Goal: Book appointment/travel/reservation

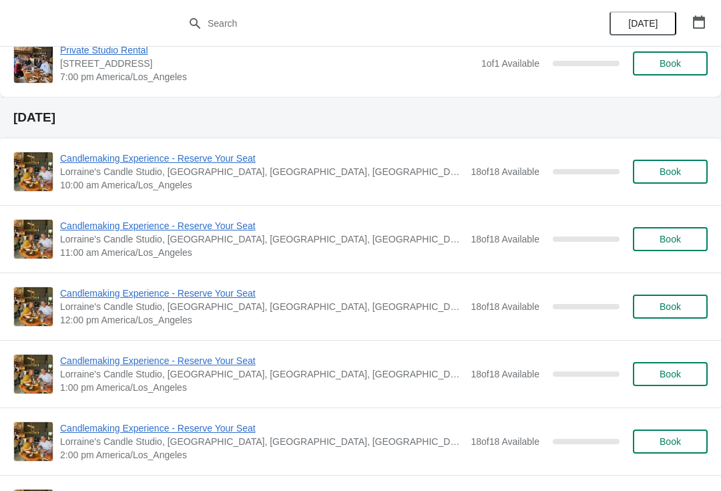
scroll to position [640, 0]
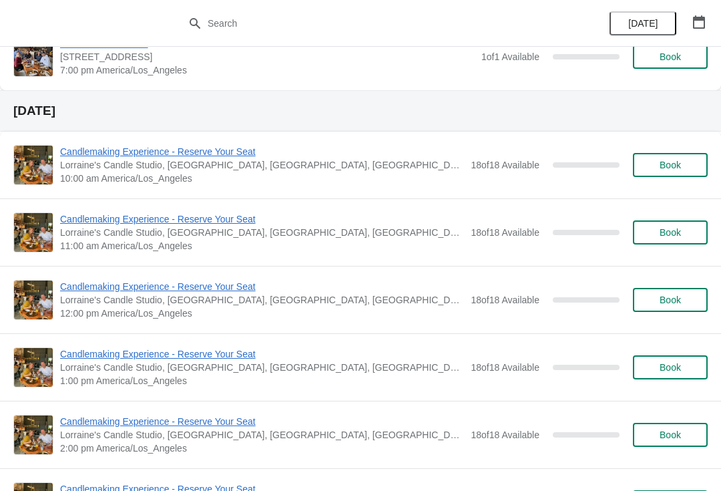
click at [675, 150] on div "Candlemaking Experience - Reserve Your Seat Lorraine's [GEOGRAPHIC_DATA], [GEOG…" at bounding box center [384, 165] width 648 height 40
click at [671, 162] on span "Book" at bounding box center [670, 165] width 21 height 11
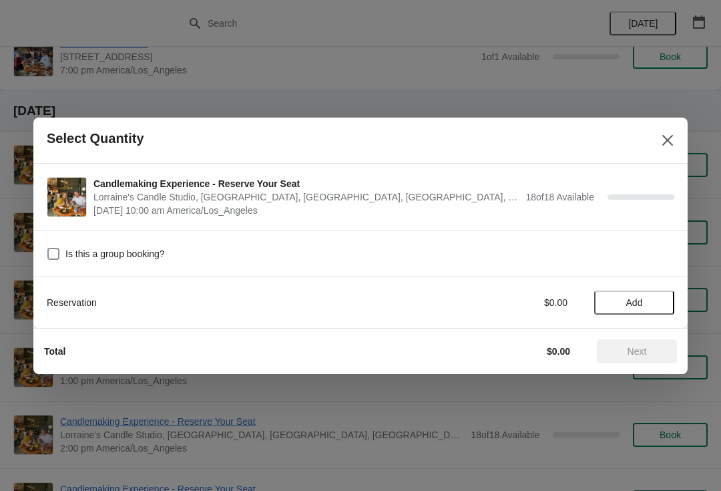
click at [632, 306] on span "Add" at bounding box center [634, 302] width 17 height 11
click at [652, 301] on icon at bounding box center [658, 302] width 14 height 14
click at [661, 297] on icon at bounding box center [658, 302] width 14 height 14
click at [646, 347] on span "Next" at bounding box center [637, 351] width 19 height 11
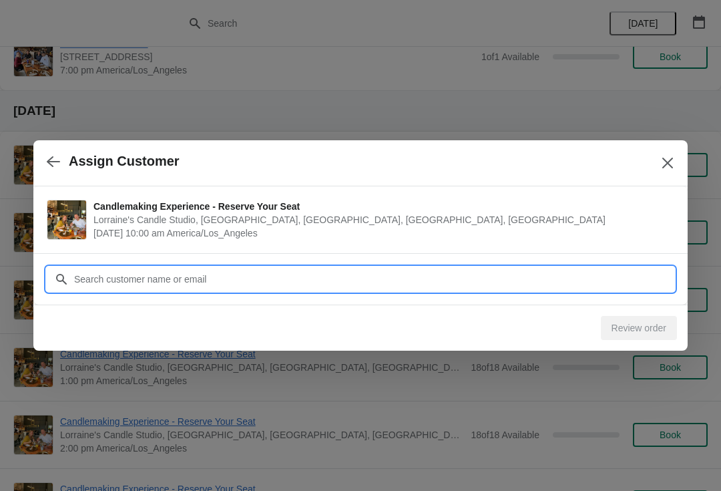
click at [444, 284] on input "Customer" at bounding box center [373, 279] width 601 height 24
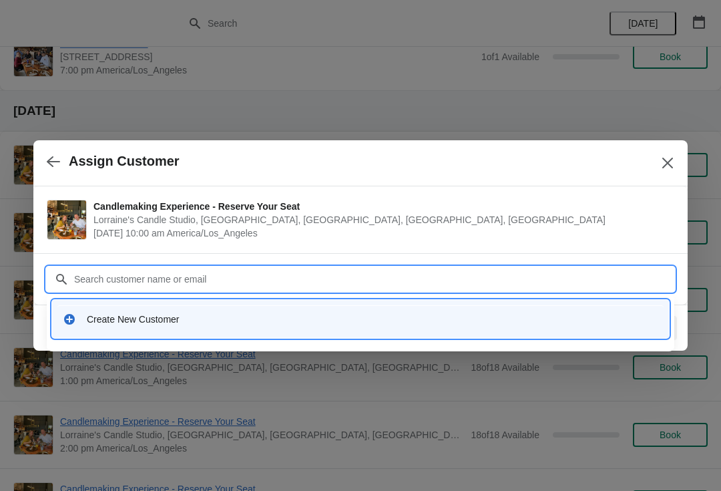
click at [223, 318] on div "Create New Customer" at bounding box center [373, 319] width 572 height 13
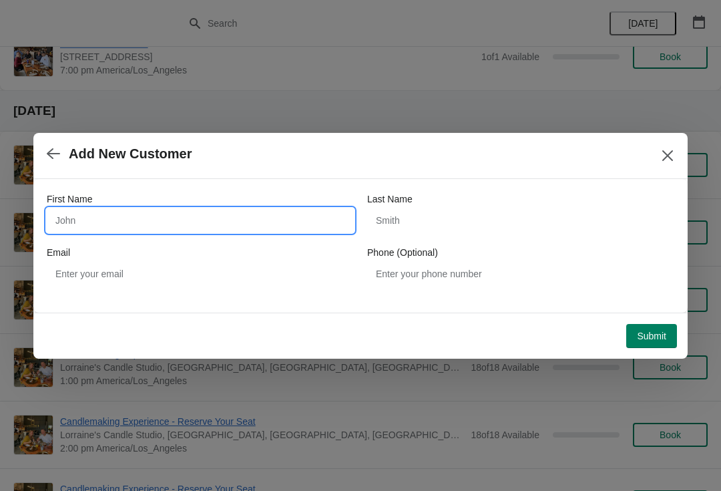
click at [150, 223] on input "First Name" at bounding box center [200, 220] width 307 height 24
type input "Qibo"
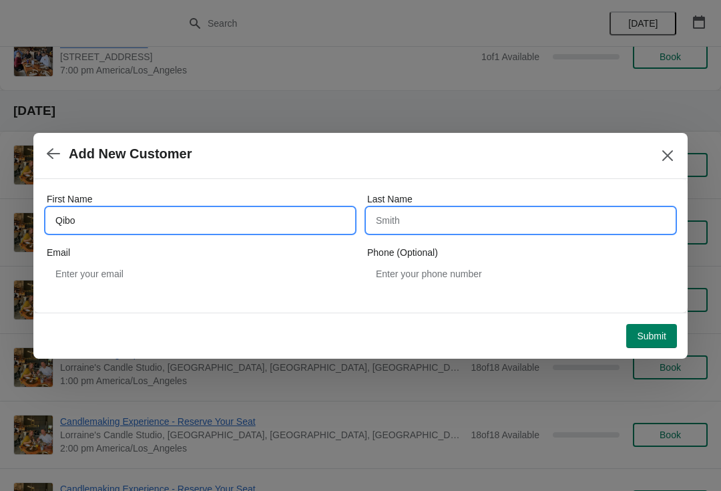
click at [461, 218] on input "Last Name" at bounding box center [520, 220] width 307 height 24
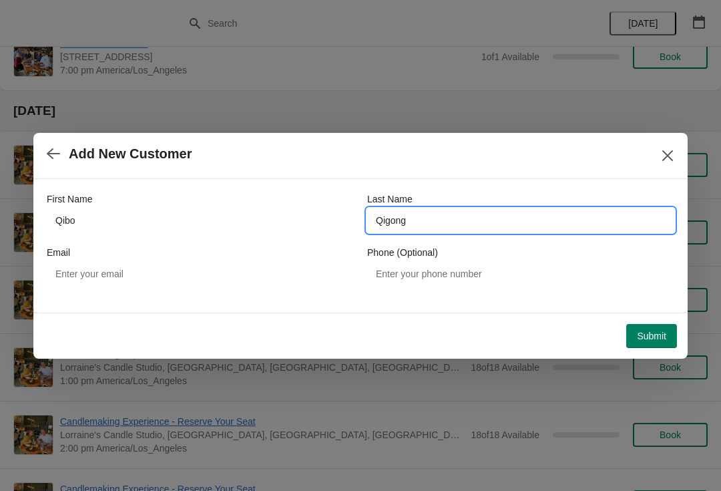
type input "Qigong"
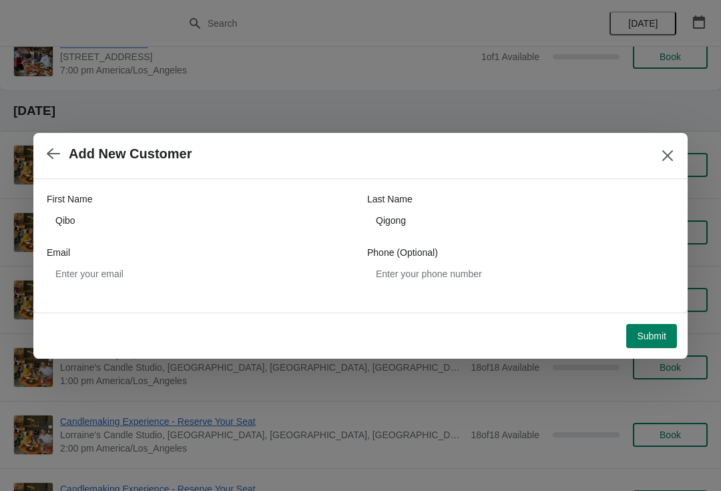
click at [657, 335] on span "Submit" at bounding box center [651, 336] width 29 height 11
